Goal: Information Seeking & Learning: Learn about a topic

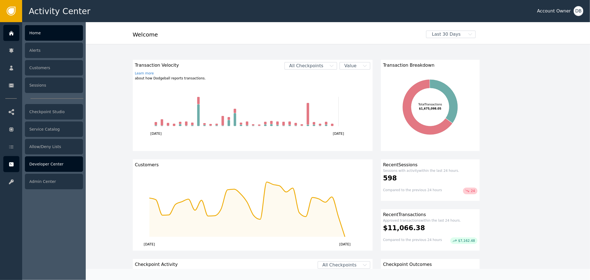
click at [41, 167] on div "Developer Center" at bounding box center [54, 164] width 58 height 16
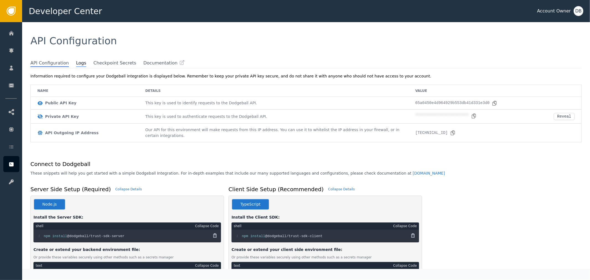
click at [76, 60] on span "Logs" at bounding box center [81, 63] width 10 height 7
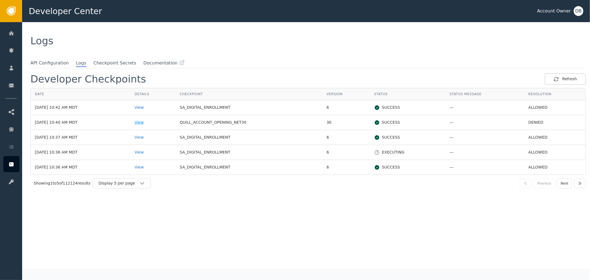
click at [154, 122] on div "View" at bounding box center [153, 123] width 37 height 6
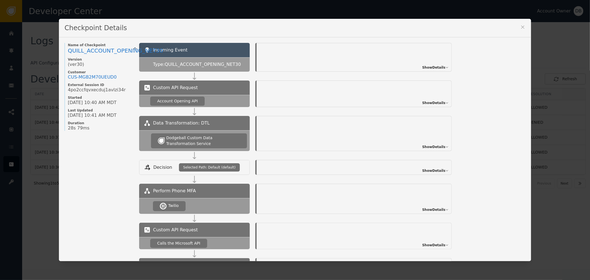
click at [434, 100] on div "Show Details" at bounding box center [354, 94] width 195 height 27
click at [436, 102] on span "Show Details" at bounding box center [433, 102] width 23 height 5
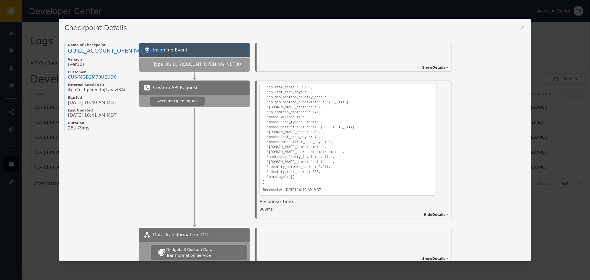
scroll to position [184, 0]
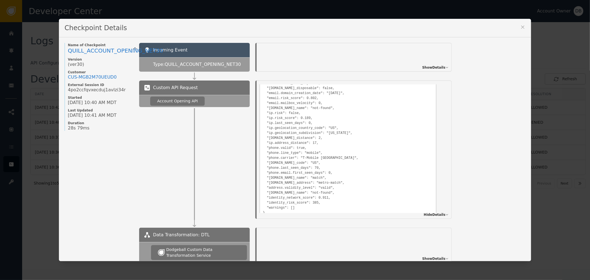
click at [520, 28] on icon at bounding box center [523, 27] width 6 height 6
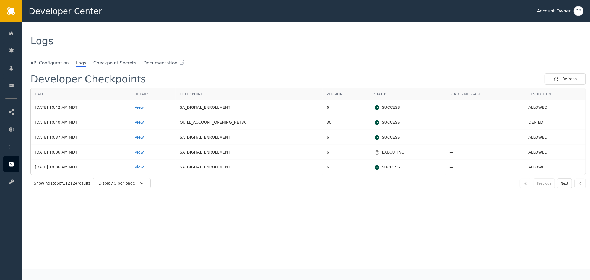
click at [142, 190] on div "Showing 1 to 5 of 112124 results Display 5 per page Previous Next" at bounding box center [308, 183] width 556 height 17
click at [143, 185] on icon "button" at bounding box center [143, 184] width 6 height 6
click at [133, 208] on div "Display 25 per page" at bounding box center [123, 206] width 44 height 6
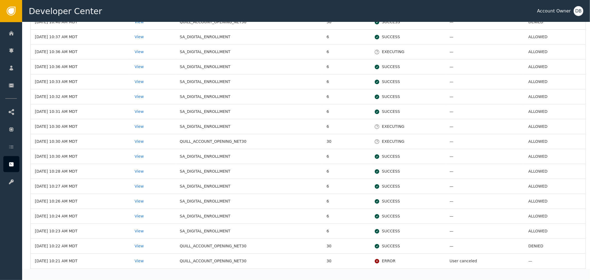
scroll to position [123, 0]
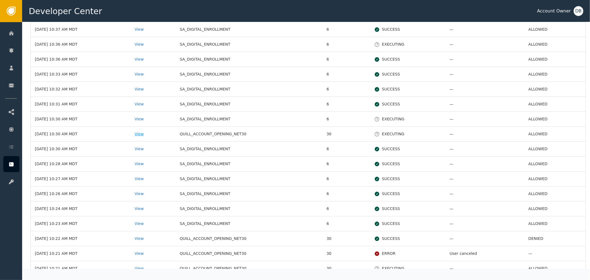
click at [156, 133] on div "View" at bounding box center [153, 134] width 37 height 6
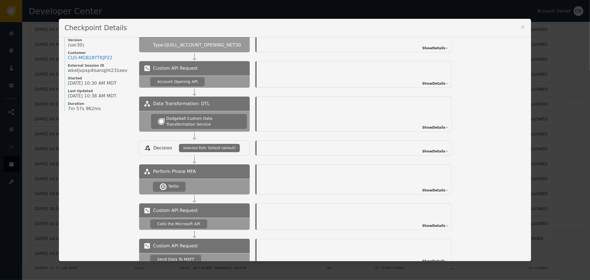
scroll to position [31, 0]
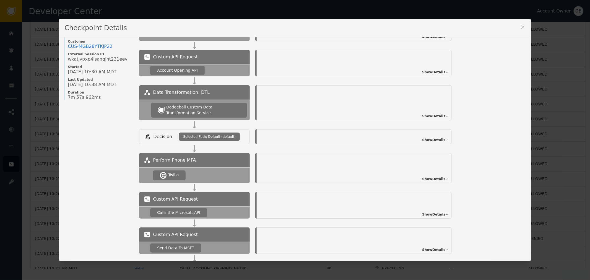
click at [440, 70] on span "Show Details" at bounding box center [433, 72] width 23 height 5
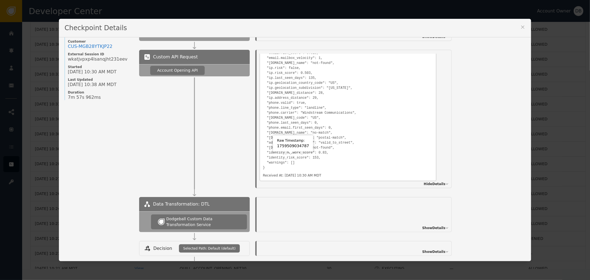
scroll to position [215, 0]
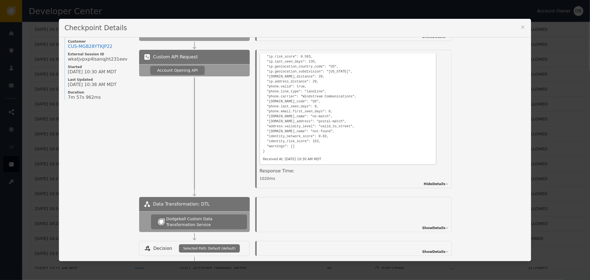
click at [367, 126] on pre "{ "email.valid": true, "email.first_seen_days": 3417, "email.is_disposable": fa…" at bounding box center [348, 81] width 171 height 146
drag, startPoint x: 277, startPoint y: 135, endPoint x: 300, endPoint y: 136, distance: 22.8
click at [300, 136] on pre "{ "email.valid": true, "email.first_seen_days": 3417, "email.is_disposable": fa…" at bounding box center [348, 81] width 171 height 146
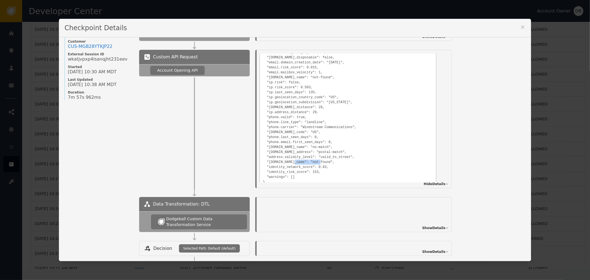
scroll to position [154, 0]
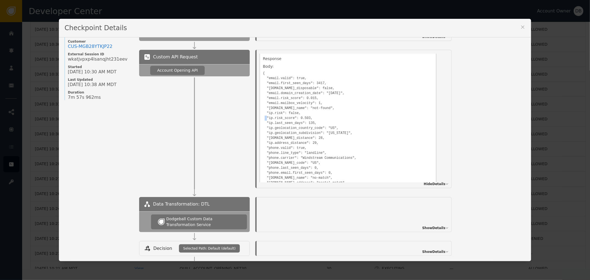
drag, startPoint x: 272, startPoint y: 118, endPoint x: 294, endPoint y: 143, distance: 33.8
click at [282, 117] on pre "{ "email.valid": true, "email.first_seen_days": 3417, "email.is_disposable": fa…" at bounding box center [348, 142] width 171 height 146
